Goal: Transaction & Acquisition: Subscribe to service/newsletter

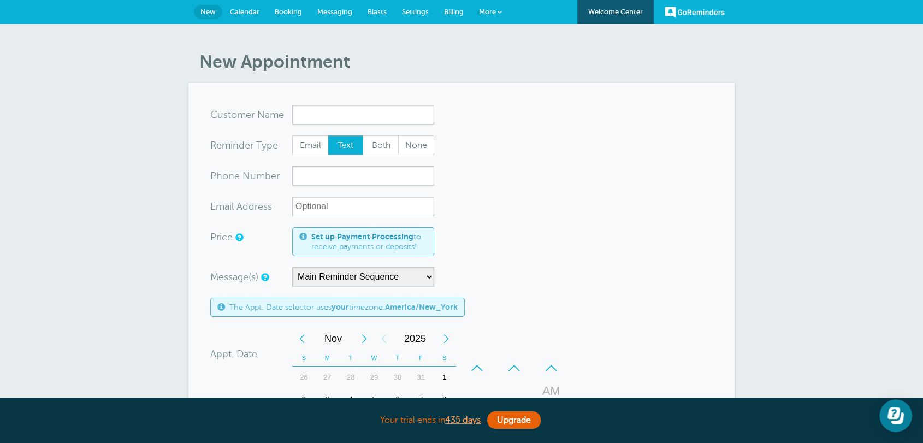
click at [555, 206] on form "You are creating a new customer. To use an existing customer select one from th…" at bounding box center [461, 389] width 502 height 569
click at [425, 12] on span "Settings" at bounding box center [415, 12] width 27 height 8
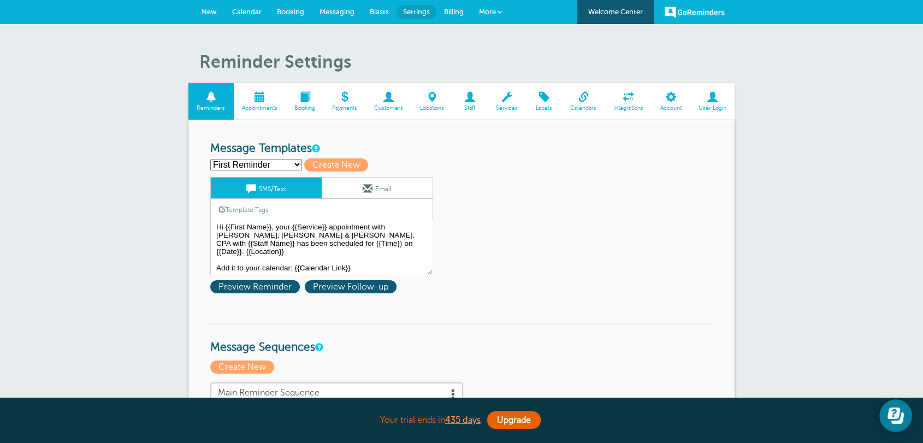
click at [459, 18] on link "Billing" at bounding box center [453, 12] width 35 height 24
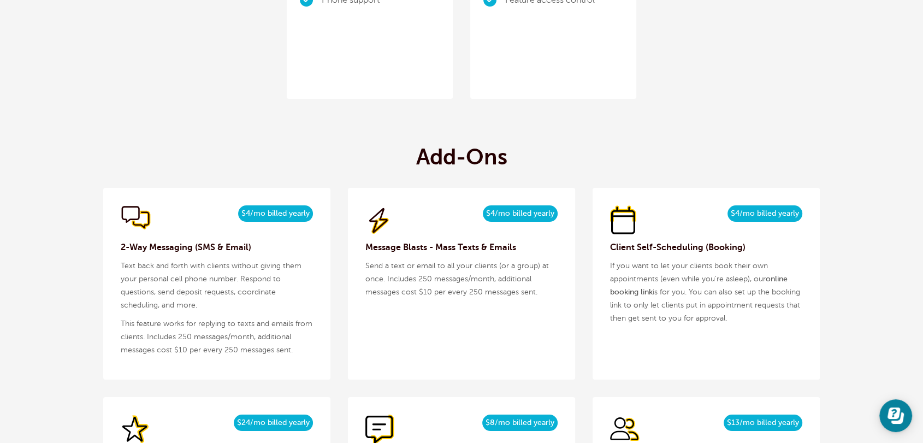
scroll to position [1132, 0]
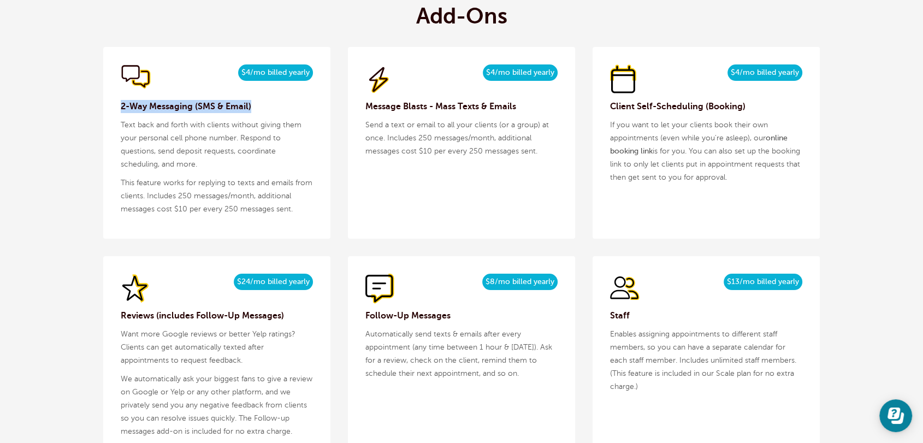
drag, startPoint x: 266, startPoint y: 106, endPoint x: 106, endPoint y: 104, distance: 160.5
click at [106, 104] on div "$5/month $4/mo billed yearly 2-Way Messaging (SMS & Email) Text back and forth …" at bounding box center [216, 143] width 227 height 192
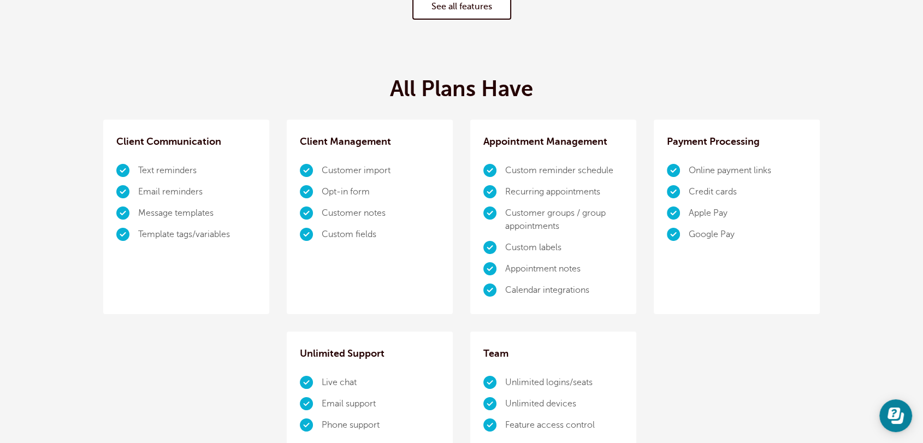
scroll to position [0, 0]
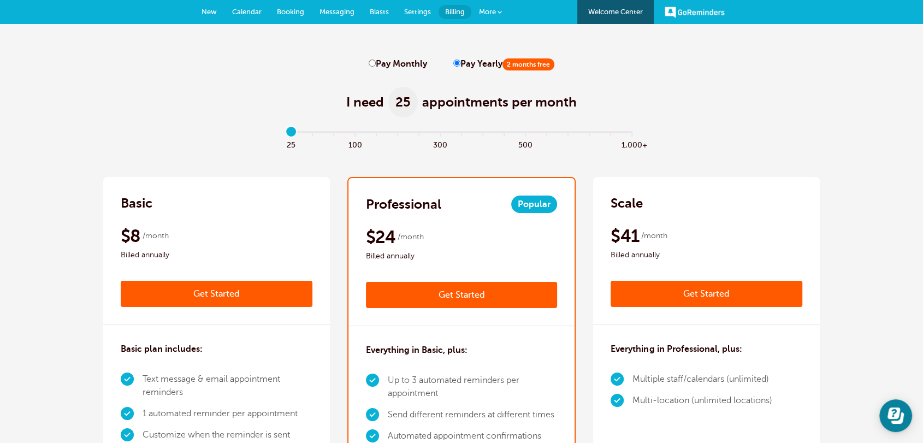
click at [345, 17] on link "Messaging" at bounding box center [337, 12] width 50 height 24
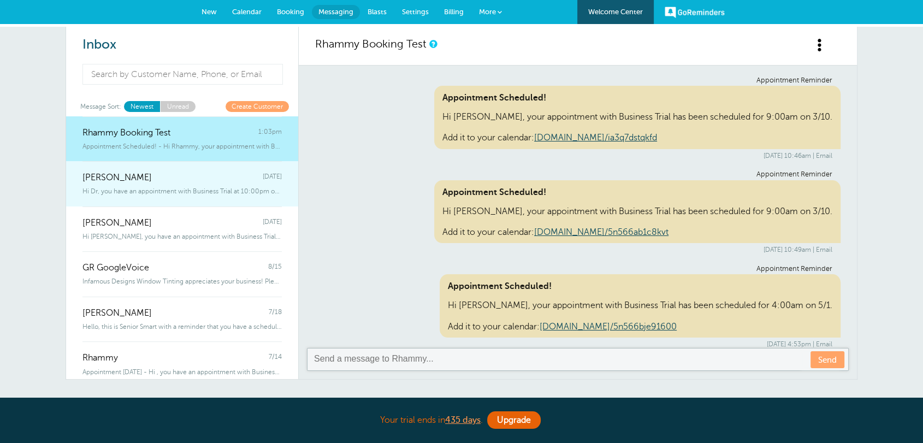
click at [144, 164] on div "Dr Smith Friday" at bounding box center [181, 172] width 199 height 22
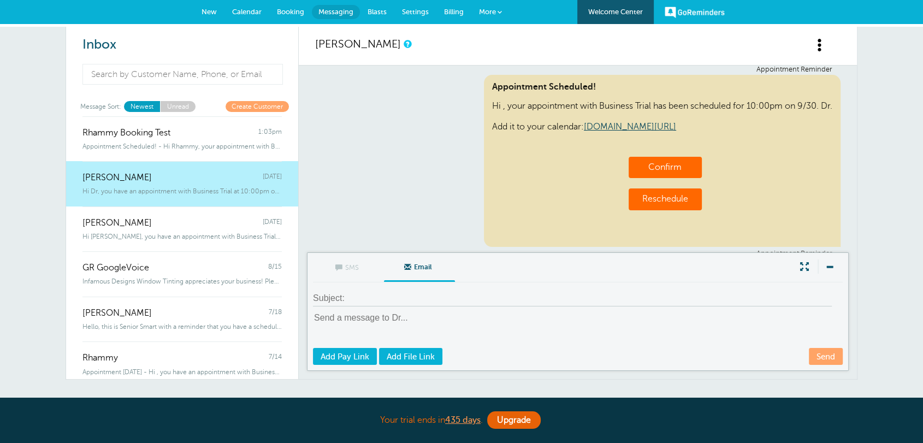
scroll to position [846, 0]
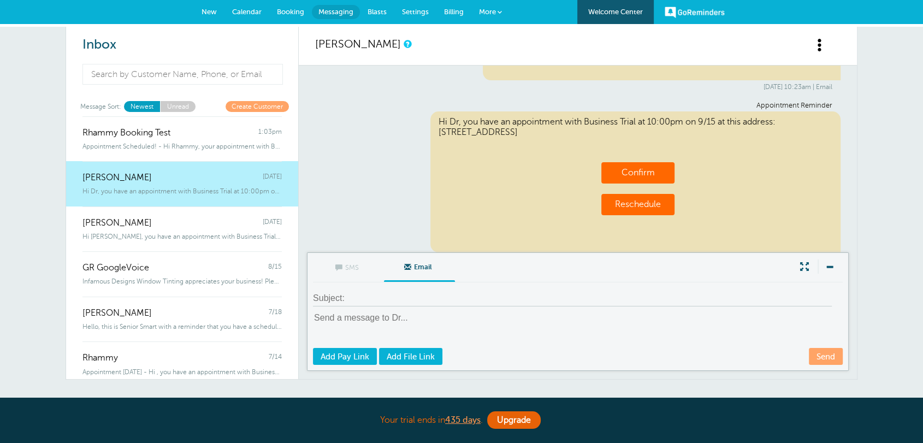
click at [264, 106] on link "Create Customer" at bounding box center [257, 106] width 63 height 10
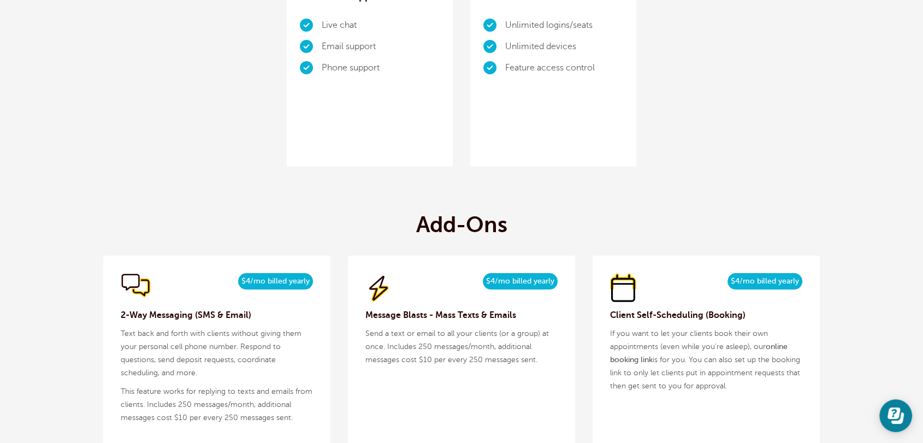
scroll to position [991, 0]
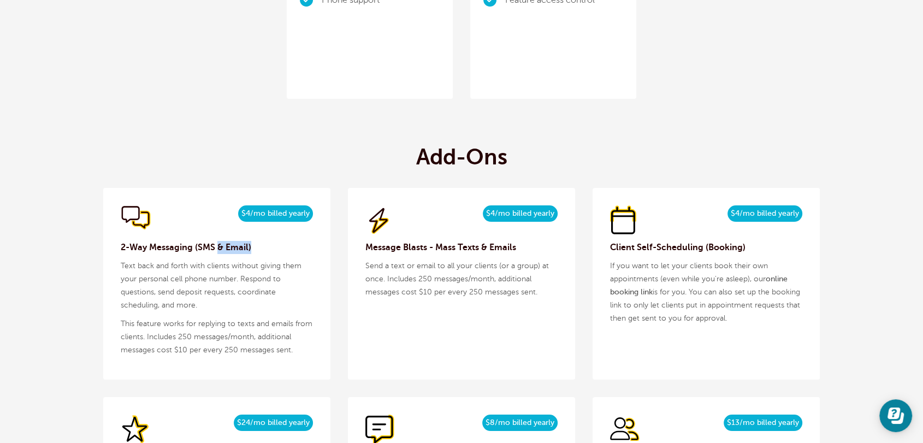
drag, startPoint x: 259, startPoint y: 247, endPoint x: 218, endPoint y: 245, distance: 41.0
click at [218, 245] on h3 "2-Way Messaging (SMS & Email)" at bounding box center [217, 247] width 192 height 13
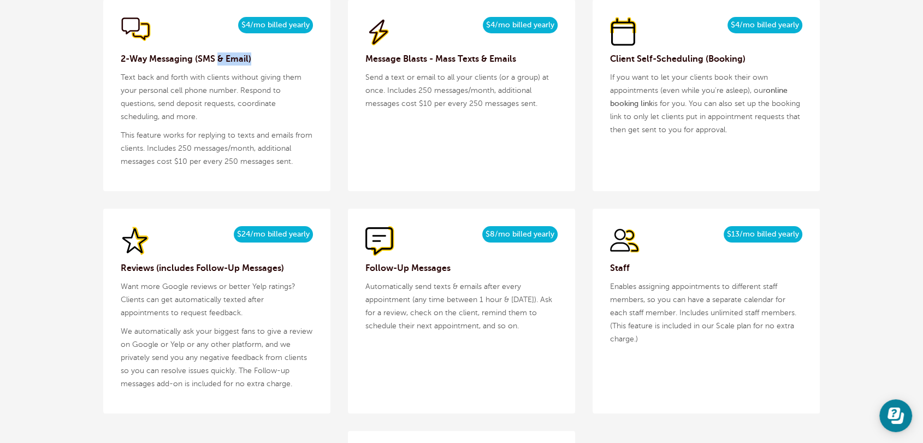
scroll to position [1132, 0]
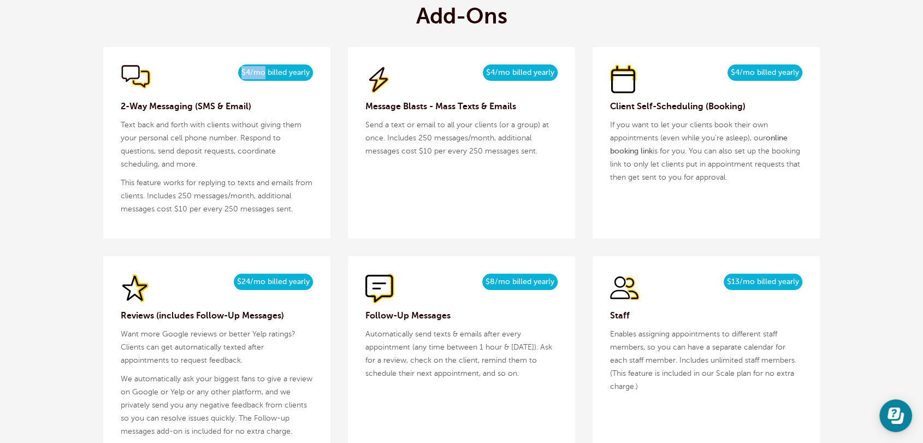
drag, startPoint x: 241, startPoint y: 75, endPoint x: 265, endPoint y: 75, distance: 24.6
click at [265, 75] on span "$4/mo billed yearly" at bounding box center [275, 72] width 75 height 16
drag, startPoint x: 179, startPoint y: 196, endPoint x: 233, endPoint y: 191, distance: 54.9
click at [233, 191] on p "This feature works for replying to texts and emails from clients. Includes 250 …" at bounding box center [217, 195] width 192 height 39
drag, startPoint x: 188, startPoint y: 211, endPoint x: 181, endPoint y: 196, distance: 16.9
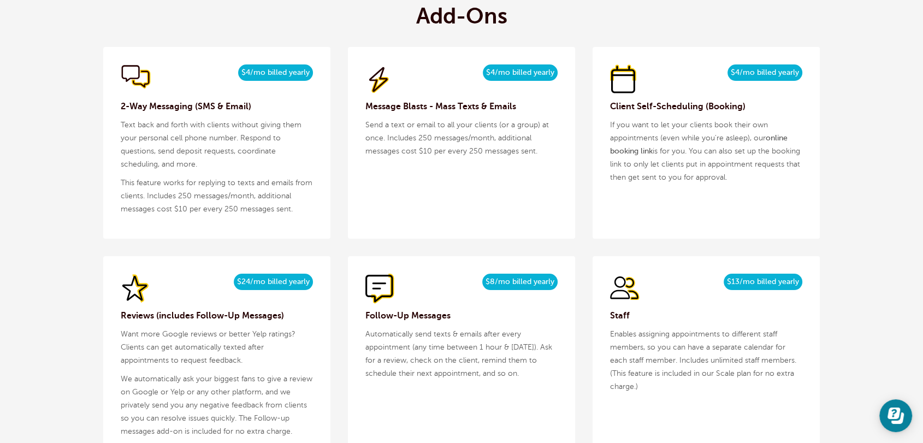
click at [182, 199] on p "This feature works for replying to texts and emails from clients. Includes 250 …" at bounding box center [217, 195] width 192 height 39
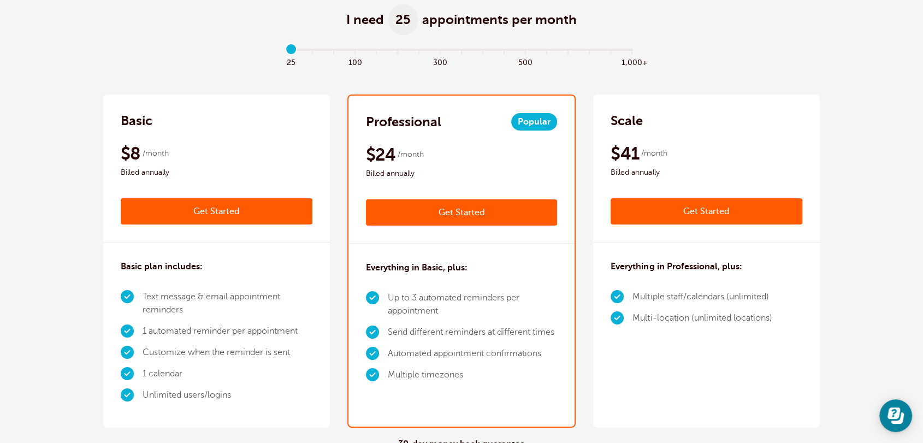
scroll to position [0, 0]
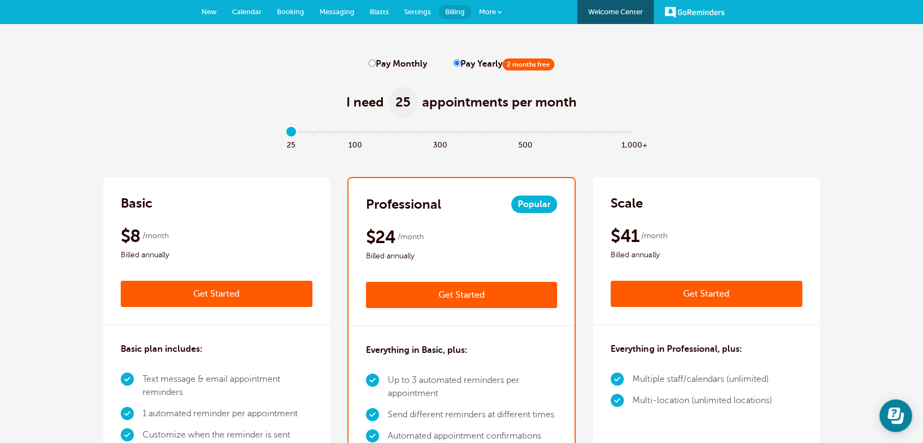
click at [815, 114] on div "I need 25 appointments per month" at bounding box center [461, 96] width 716 height 54
drag, startPoint x: 197, startPoint y: 192, endPoint x: 99, endPoint y: 208, distance: 98.5
drag, startPoint x: 292, startPoint y: 130, endPoint x: 224, endPoint y: 132, distance: 67.2
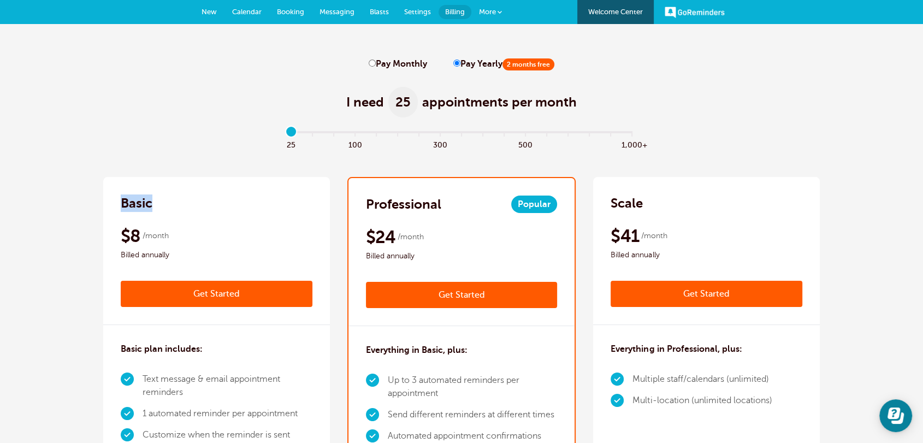
click at [285, 133] on input "range" at bounding box center [461, 134] width 353 height 2
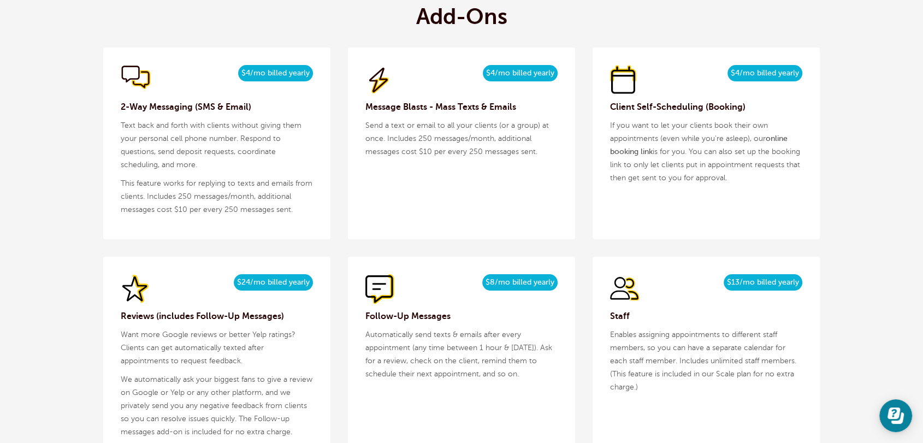
scroll to position [1132, 0]
click at [186, 105] on h3 "2-Way Messaging (SMS & Email)" at bounding box center [217, 106] width 192 height 13
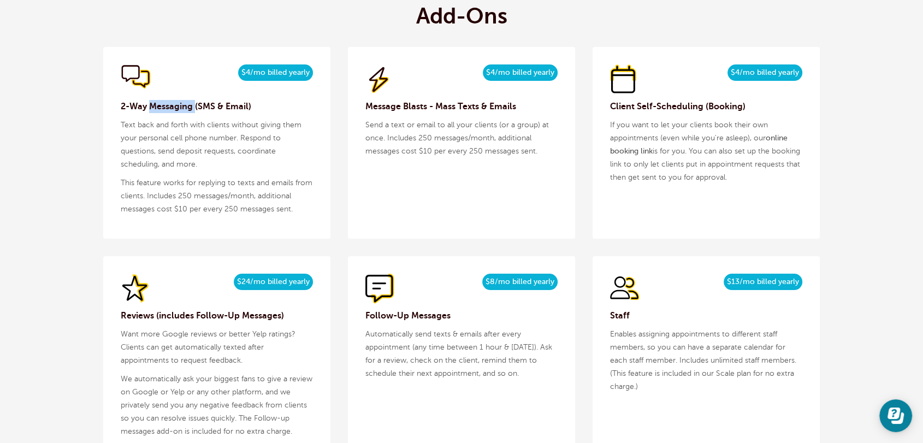
click at [186, 105] on h3 "2-Way Messaging (SMS & Email)" at bounding box center [217, 106] width 192 height 13
click at [186, 110] on h3 "2-Way Messaging (SMS & Email)" at bounding box center [217, 106] width 192 height 13
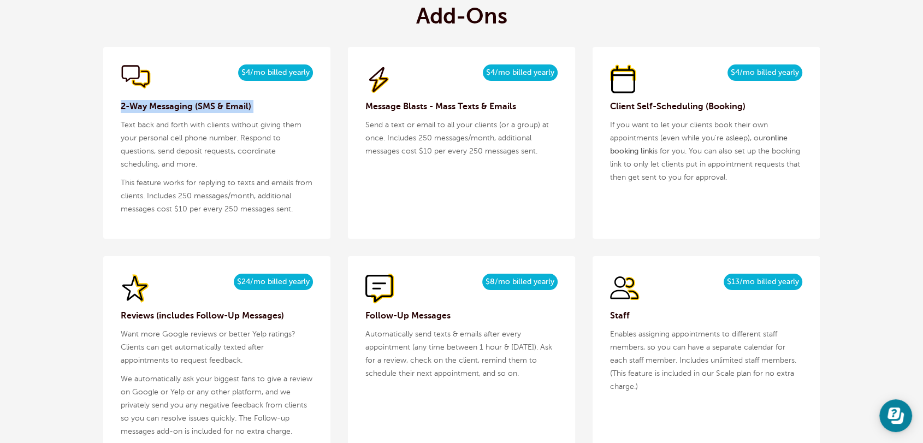
click at [186, 110] on h3 "2-Way Messaging (SMS & Email)" at bounding box center [217, 106] width 192 height 13
drag, startPoint x: 234, startPoint y: 211, endPoint x: 149, endPoint y: 211, distance: 85.7
click at [149, 211] on p "This feature works for replying to texts and emails from clients. Includes 250 …" at bounding box center [217, 195] width 192 height 39
click at [151, 206] on p "This feature works for replying to texts and emails from clients. Includes 250 …" at bounding box center [217, 195] width 192 height 39
click at [151, 205] on p "This feature works for replying to texts and emails from clients. Includes 250 …" at bounding box center [217, 195] width 192 height 39
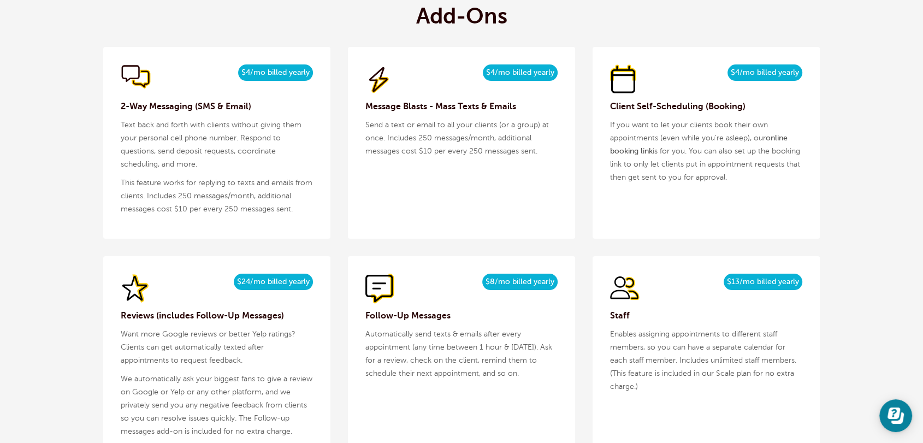
drag, startPoint x: 267, startPoint y: 212, endPoint x: 257, endPoint y: 212, distance: 9.8
click at [257, 212] on p "This feature works for replying to texts and emails from clients. Includes 250 …" at bounding box center [217, 195] width 192 height 39
drag, startPoint x: 170, startPoint y: 208, endPoint x: 291, endPoint y: 216, distance: 120.9
click at [291, 216] on div "$5/month $4/mo billed yearly 2-Way Messaging (SMS & Email) Text back and forth …" at bounding box center [216, 143] width 227 height 192
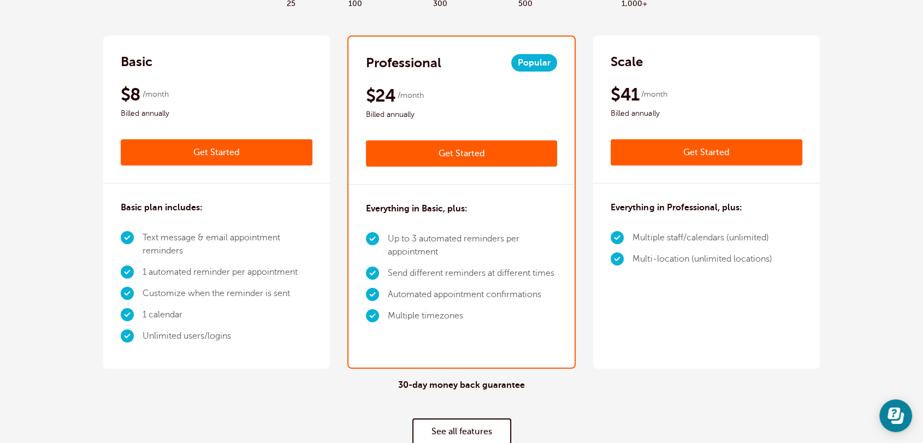
scroll to position [0, 0]
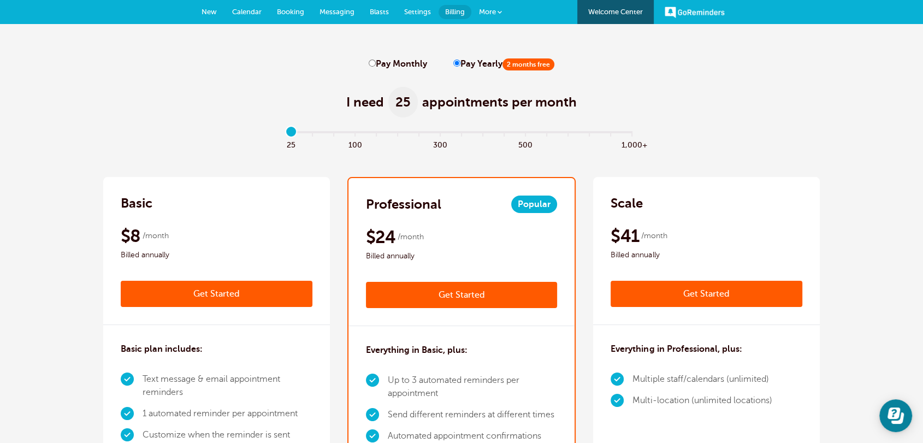
click at [698, 123] on div "I need 25 appointments per month" at bounding box center [461, 96] width 716 height 54
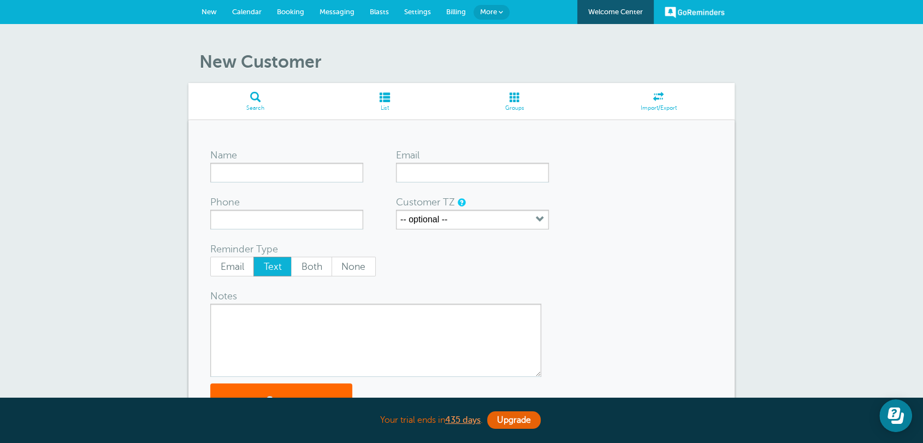
click at [307, 337] on textarea "Notes" at bounding box center [375, 340] width 331 height 73
drag, startPoint x: 209, startPoint y: 246, endPoint x: 298, endPoint y: 245, distance: 88.5
click at [298, 245] on div "Name Email Phone Customer TZ -- optional -- Time zone am/pm 24h US/CANADA Alask…" at bounding box center [461, 281] width 546 height 323
click at [282, 244] on div "Reminder Type" at bounding box center [251, 248] width 82 height 15
click at [268, 244] on label "Reminder Type" at bounding box center [244, 249] width 68 height 10
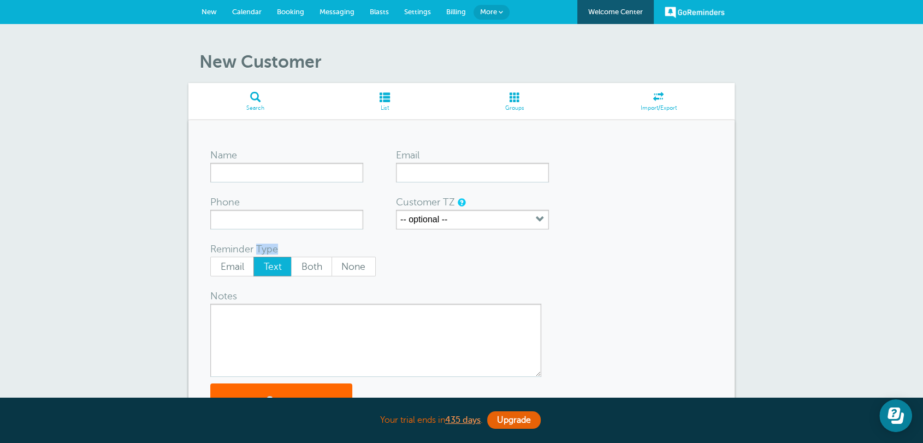
click at [268, 244] on label "Reminder Type" at bounding box center [244, 249] width 68 height 10
click at [232, 245] on label "Reminder Type" at bounding box center [244, 249] width 68 height 10
click at [507, 284] on form "Name Email Phone Customer TZ -- optional -- Time zone am/pm 24h US/CANADA Alask…" at bounding box center [461, 281] width 502 height 279
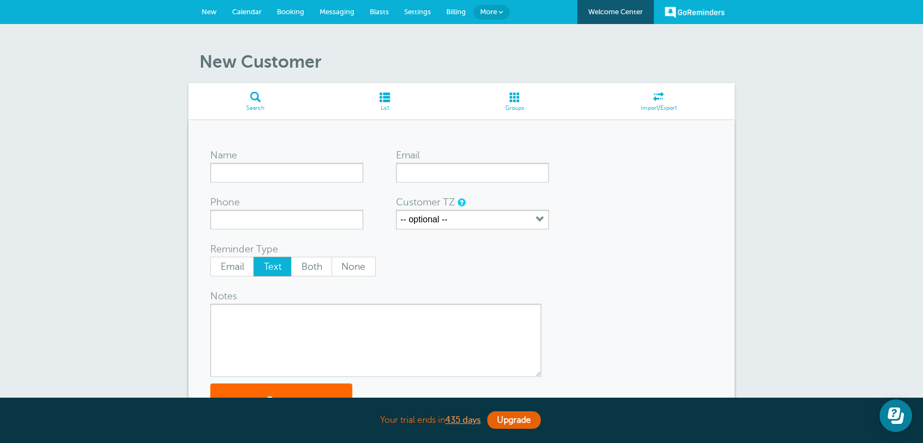
click at [346, 13] on span "Messaging" at bounding box center [336, 12] width 35 height 8
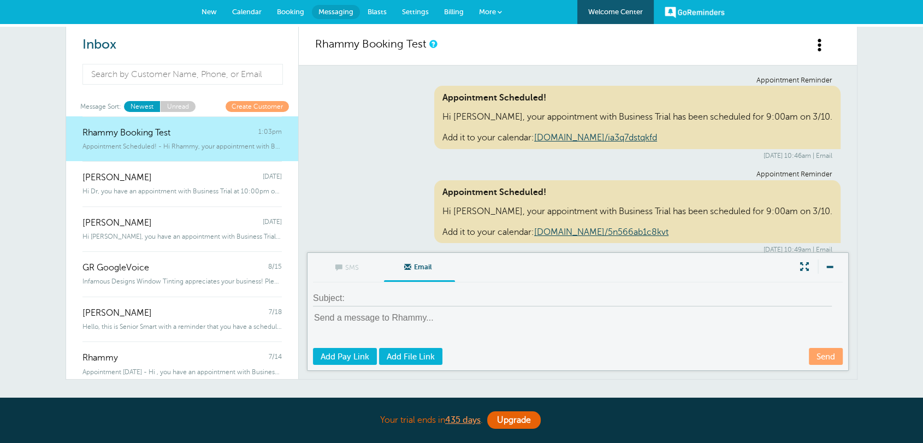
scroll to position [5552, 0]
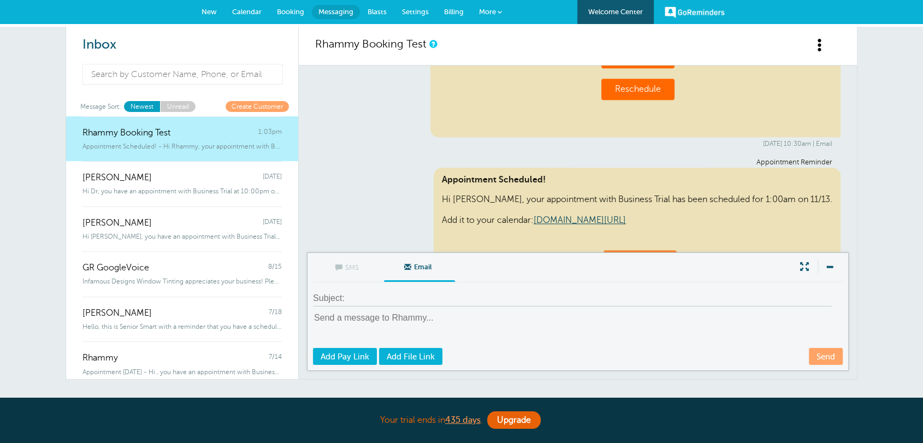
click at [393, 320] on textarea at bounding box center [579, 329] width 532 height 35
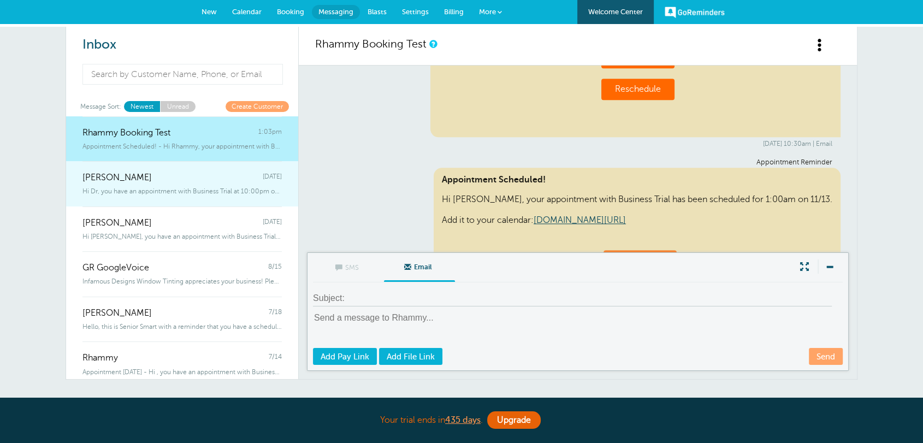
click at [115, 181] on span "[PERSON_NAME]" at bounding box center [116, 178] width 69 height 10
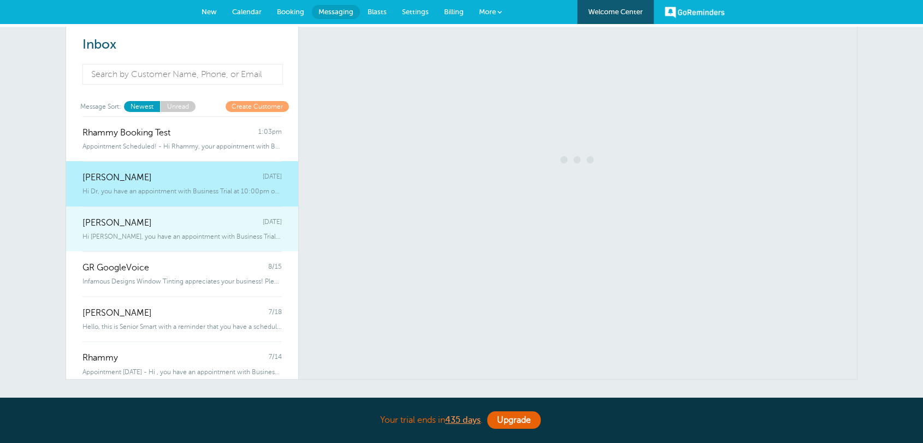
click at [148, 251] on div "GR GoogleVoice 8/15" at bounding box center [181, 262] width 199 height 22
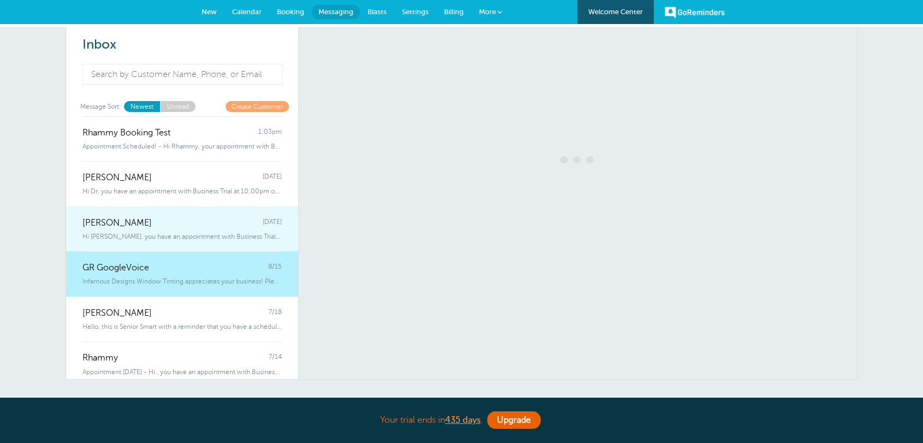
click at [139, 234] on span "Hi [PERSON_NAME], you have an appointment with Business Trial at 10:00pm on" at bounding box center [181, 237] width 199 height 8
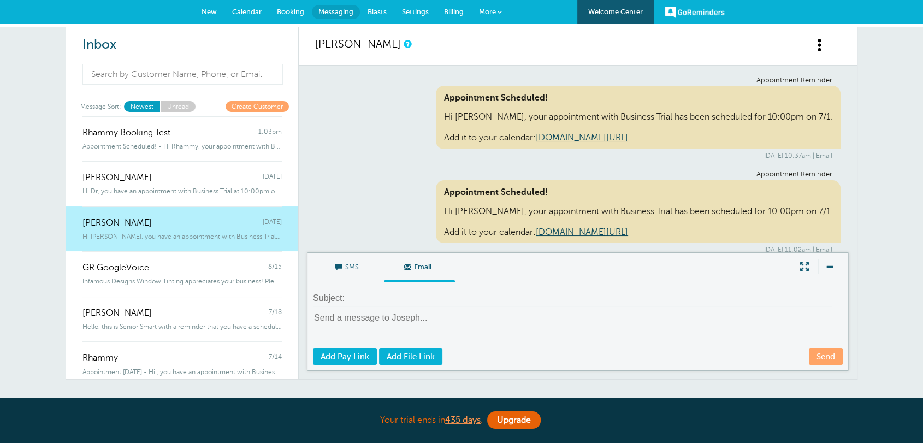
scroll to position [478, 0]
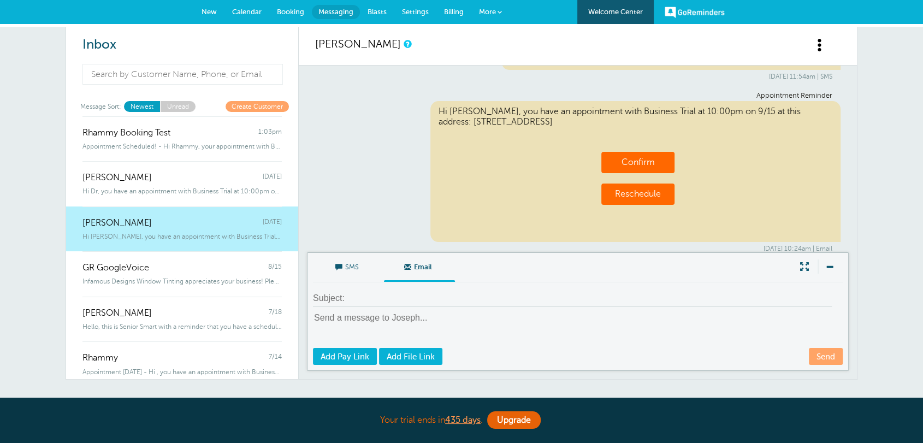
click at [366, 270] on span "SMS" at bounding box center [348, 266] width 55 height 26
click at [0, 0] on input "SMS" at bounding box center [0, 0] width 0 height 0
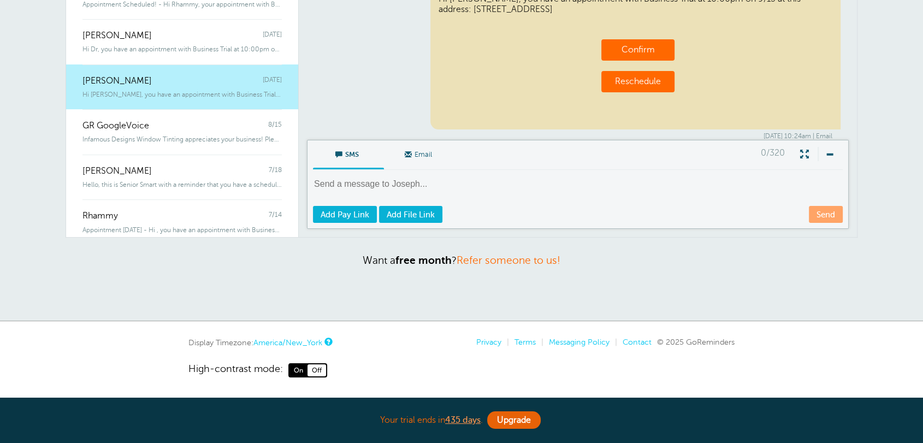
scroll to position [0, 0]
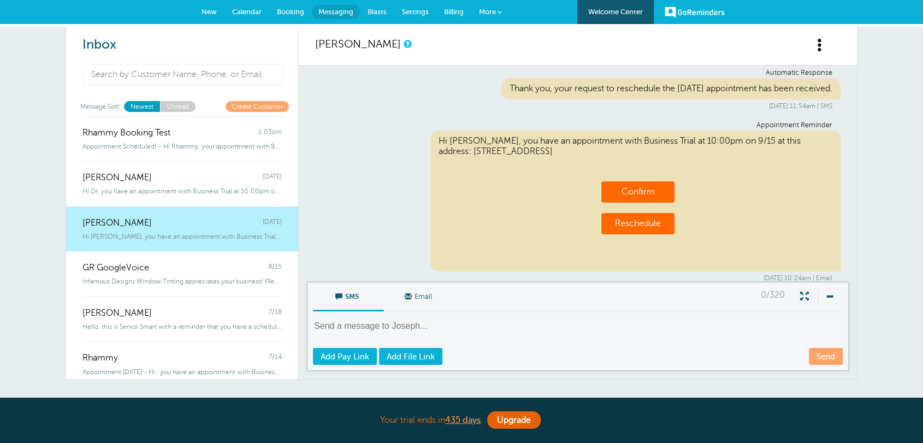
click at [385, 102] on div "Aug. 19, 2025 at 11:54am | SMS" at bounding box center [577, 106] width 509 height 8
click at [369, 246] on div "Appointment Reminder Hi Joseph Test, you have an appointment with Business Tria…" at bounding box center [577, 201] width 525 height 161
click at [215, 9] on span "New" at bounding box center [208, 12] width 15 height 8
